Goal: Check status: Check status

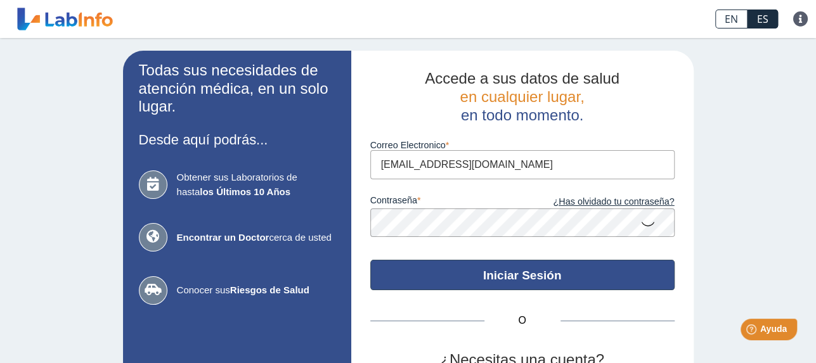
type input "[EMAIL_ADDRESS][DOMAIN_NAME]"
click at [475, 273] on button "Iniciar Sesión" at bounding box center [522, 275] width 304 height 30
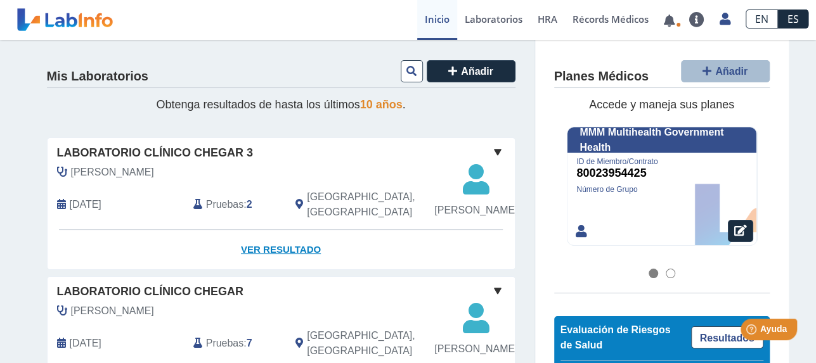
click at [267, 266] on link "Ver Resultado" at bounding box center [281, 250] width 467 height 40
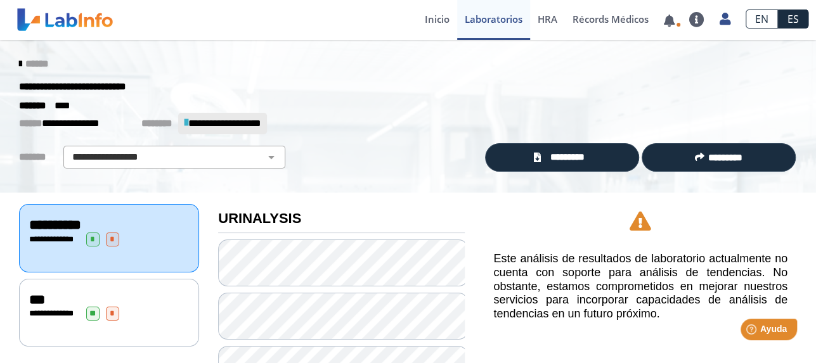
scroll to position [63, 0]
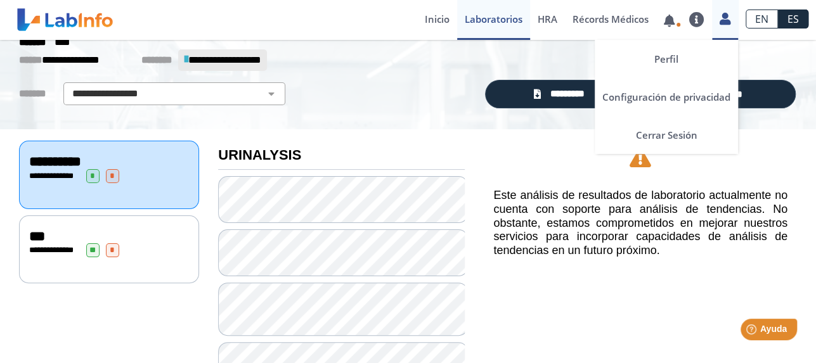
click at [726, 16] on icon at bounding box center [725, 19] width 11 height 10
click at [644, 132] on link "Cerrar Sesión" at bounding box center [666, 135] width 143 height 38
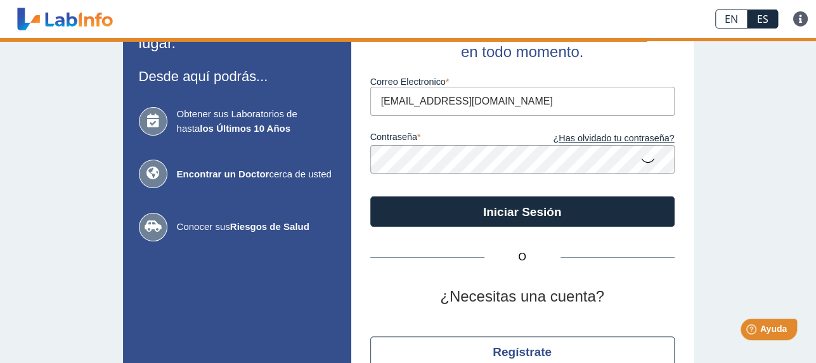
type input "[EMAIL_ADDRESS][DOMAIN_NAME]"
